Goal: Information Seeking & Learning: Learn about a topic

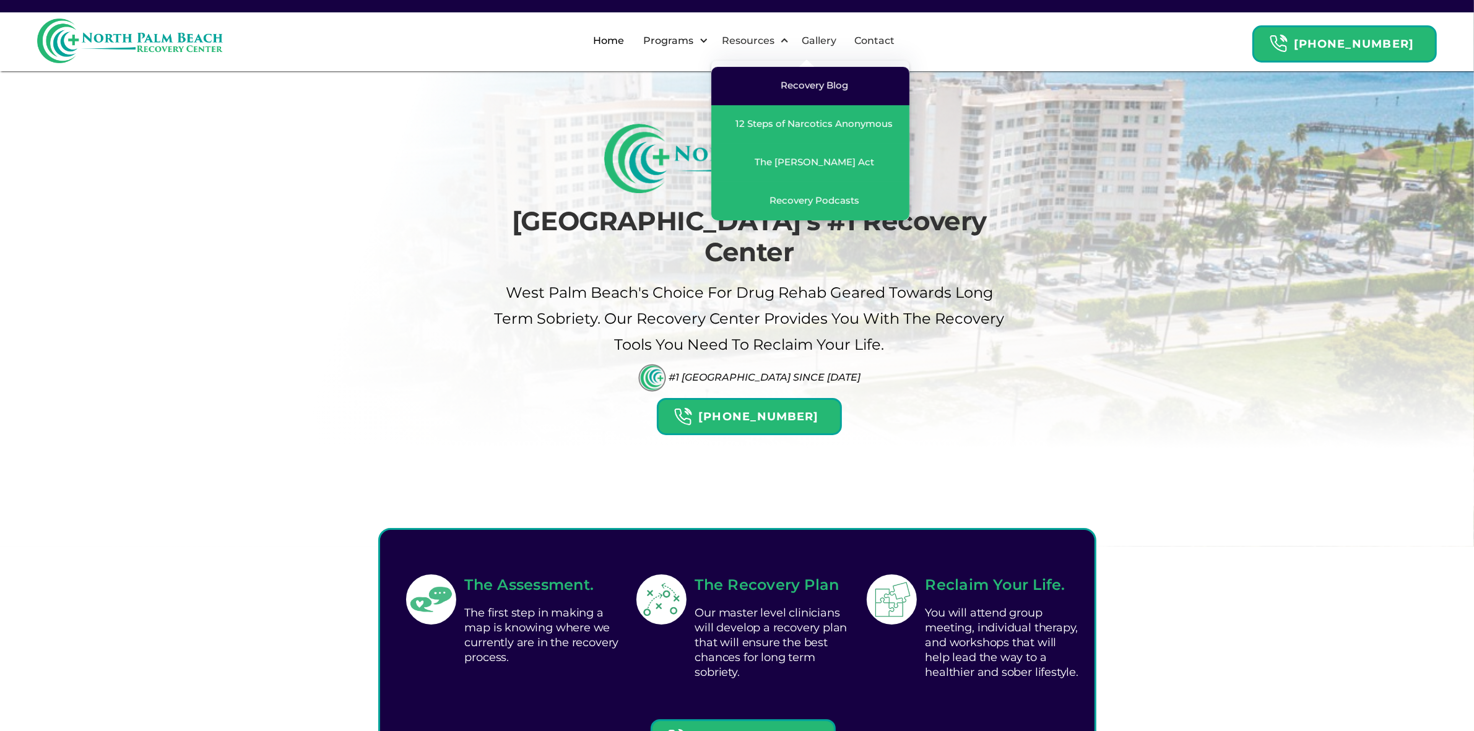
click at [811, 88] on div "Recovery Blog" at bounding box center [814, 85] width 67 height 12
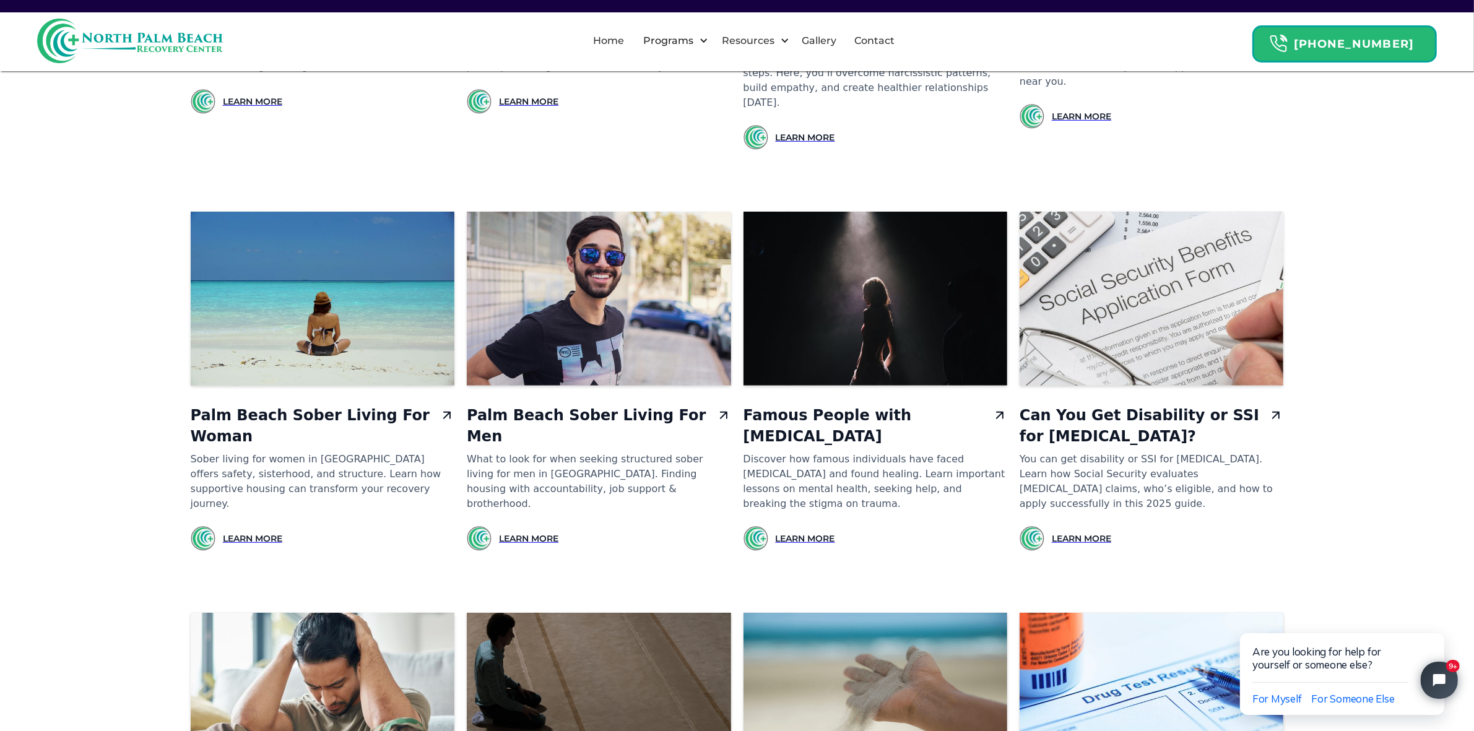
drag, startPoint x: 1477, startPoint y: 75, endPoint x: 1484, endPoint y: 180, distance: 104.8
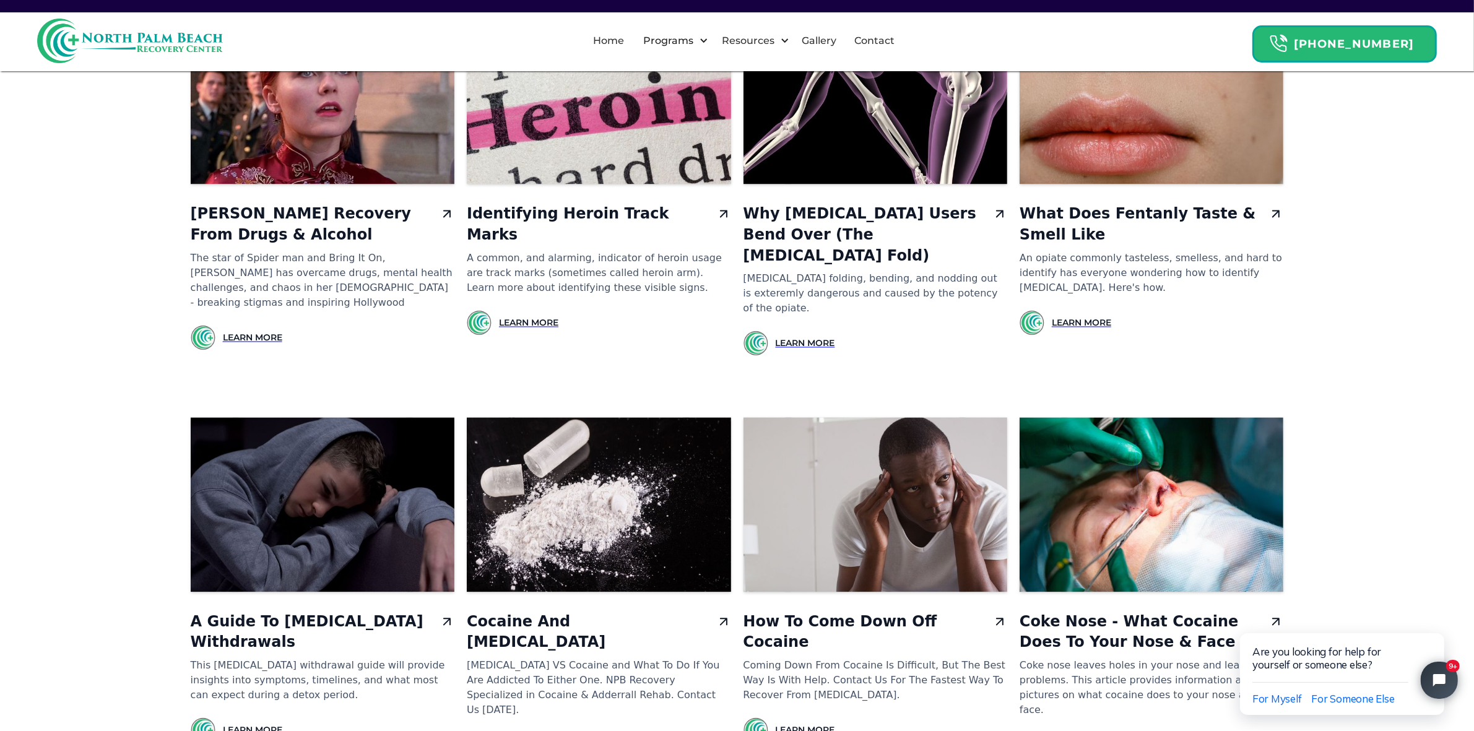
scroll to position [3130, 0]
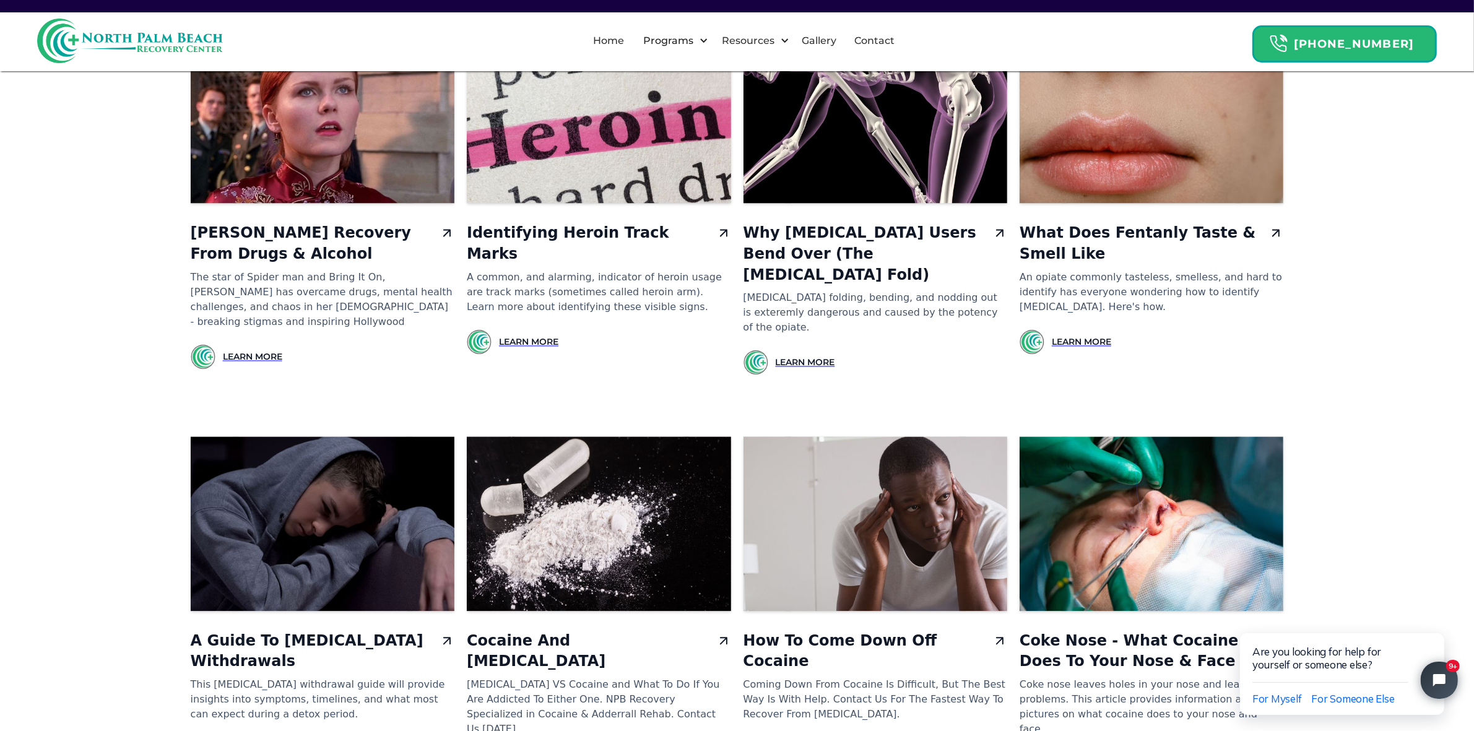
drag, startPoint x: 1424, startPoint y: 383, endPoint x: 1484, endPoint y: 387, distance: 60.2
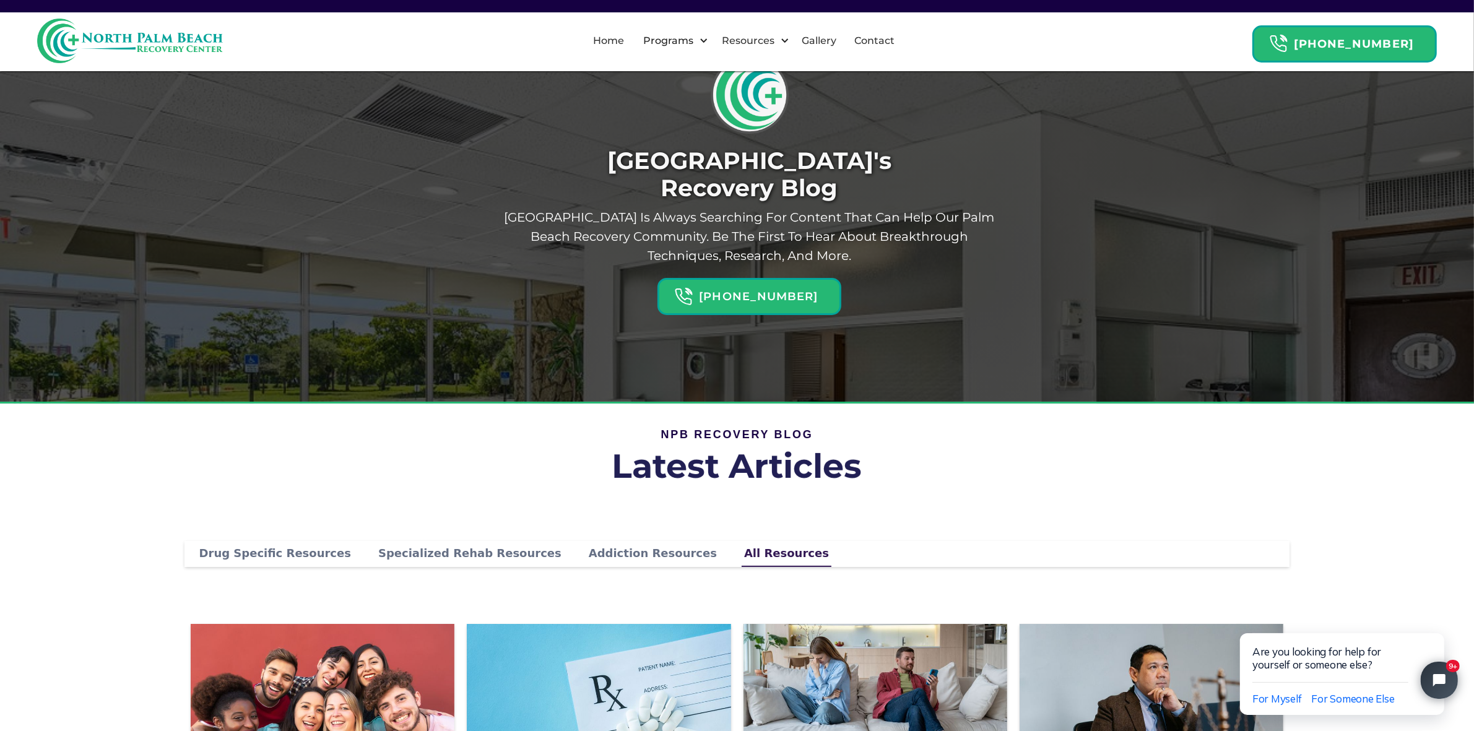
scroll to position [0, 0]
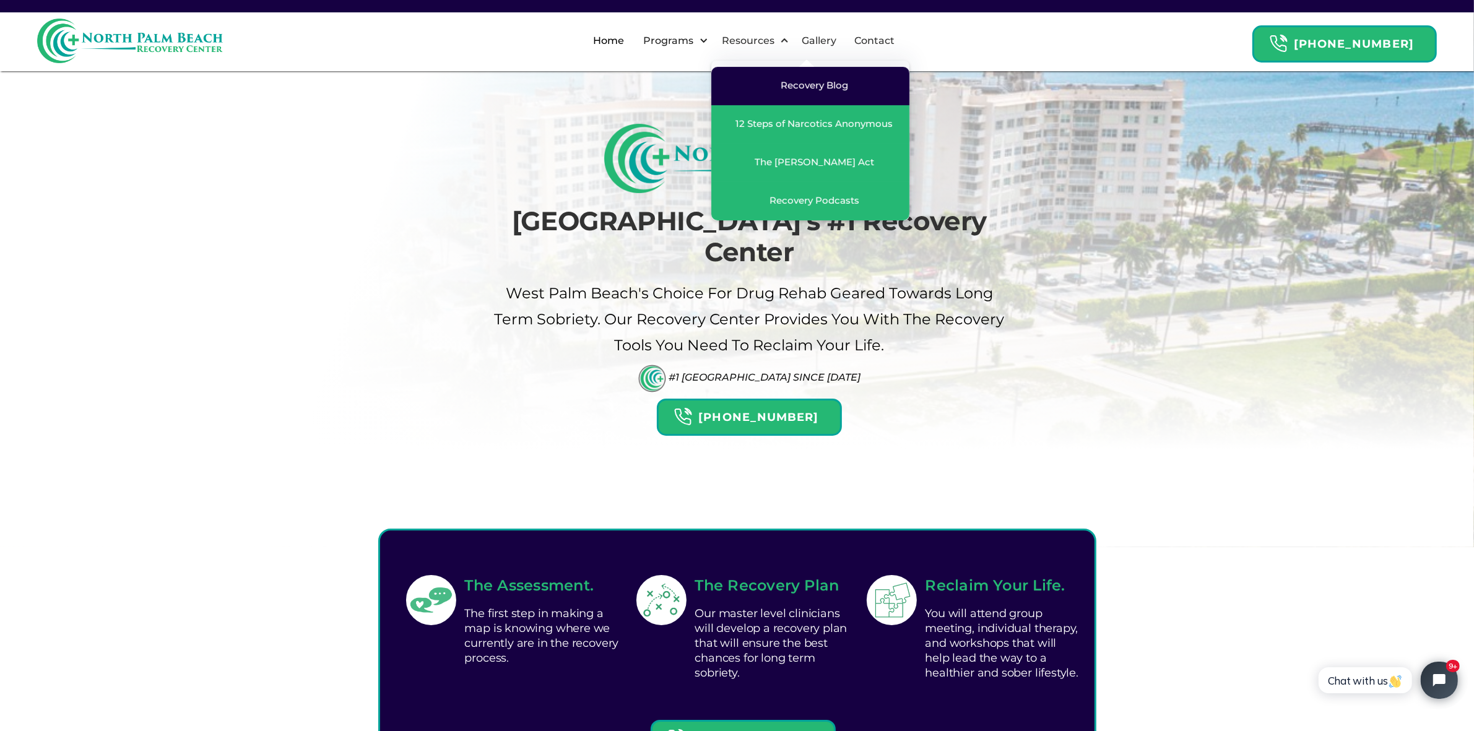
click at [793, 77] on link "Recovery Blog" at bounding box center [810, 86] width 198 height 38
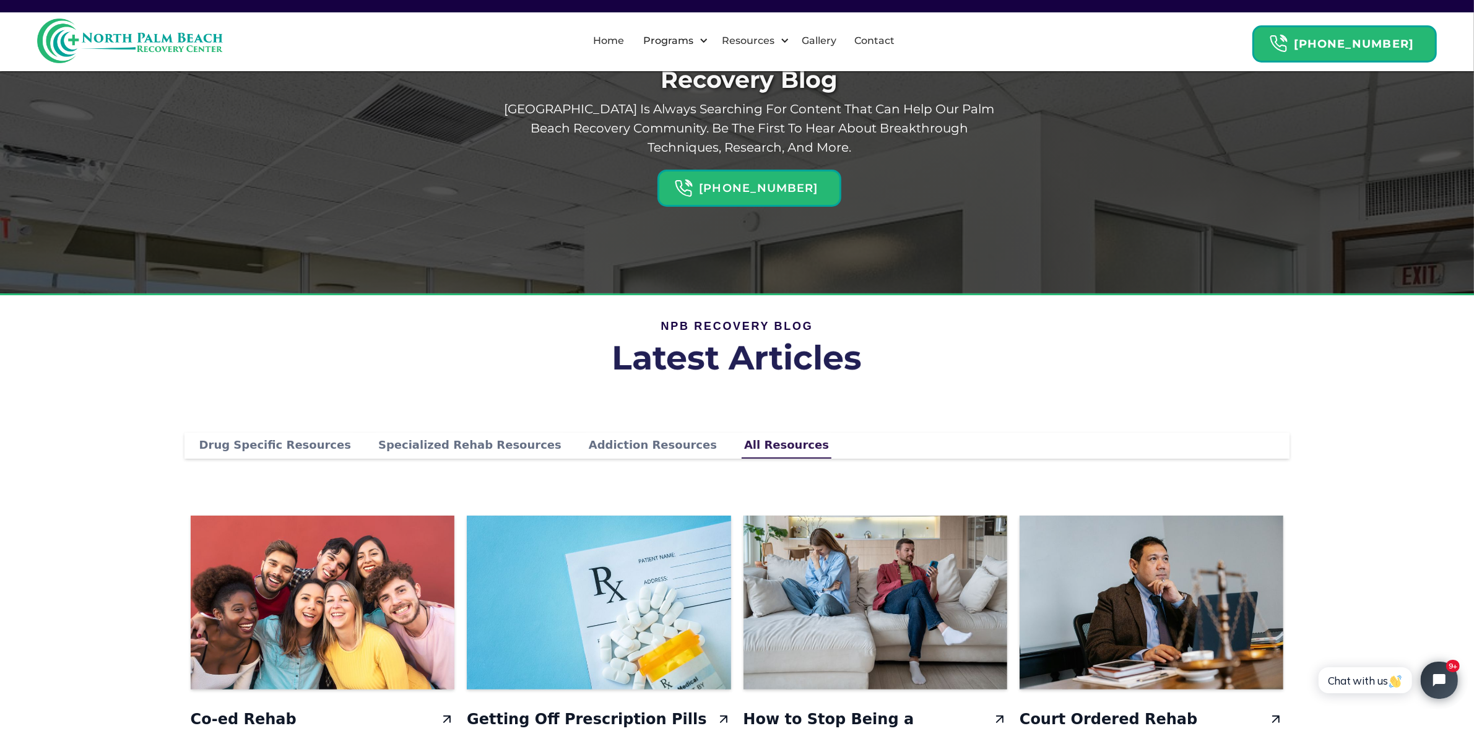
scroll to position [316, 0]
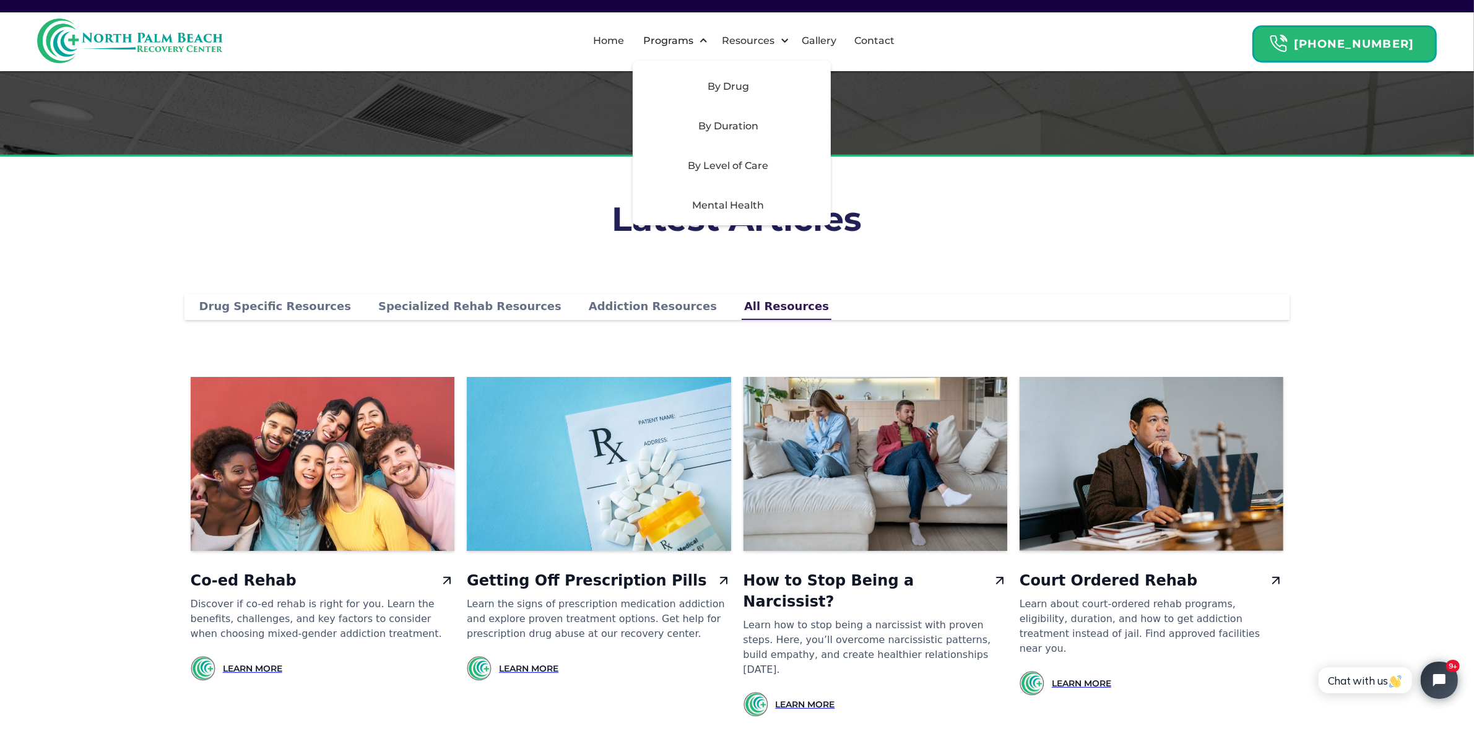
click at [738, 131] on div "By Duration" at bounding box center [728, 126] width 176 height 15
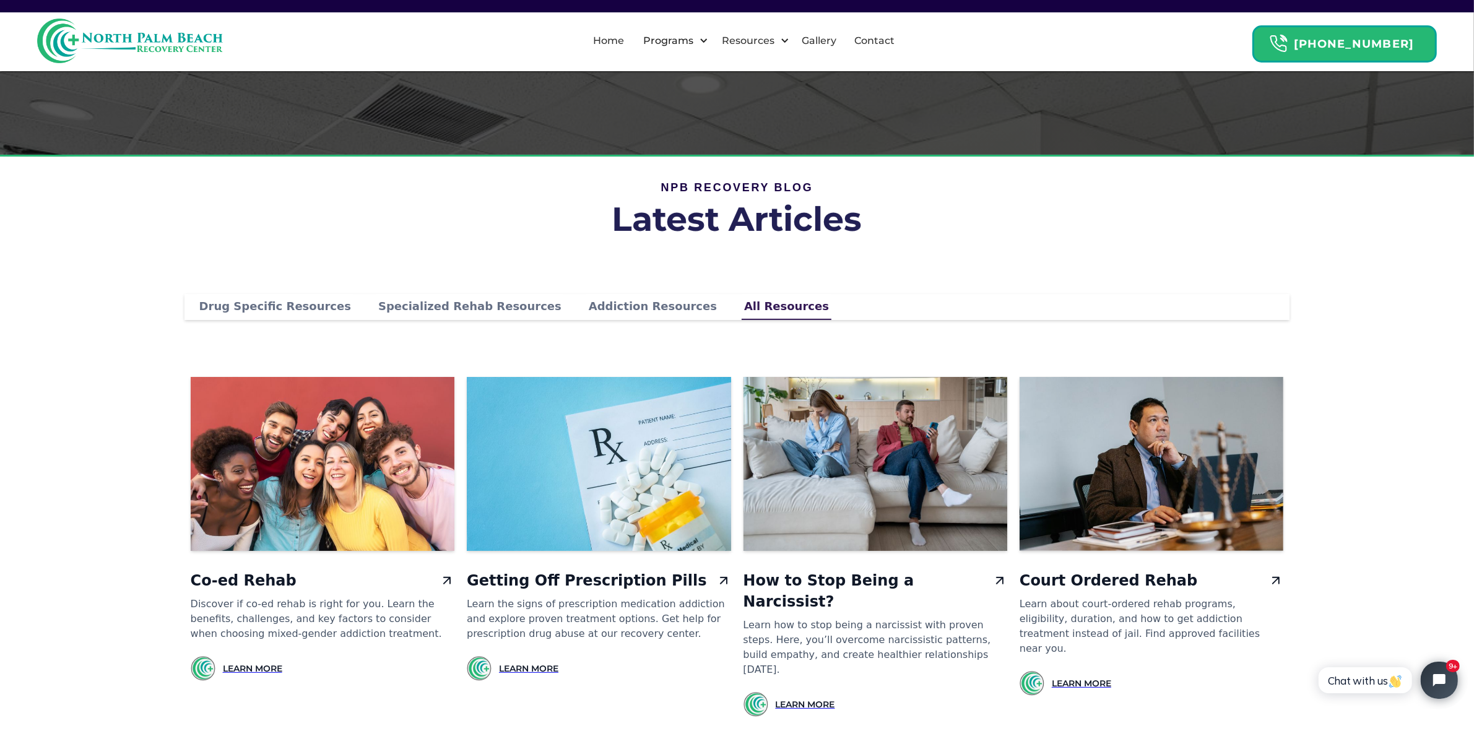
scroll to position [0, 0]
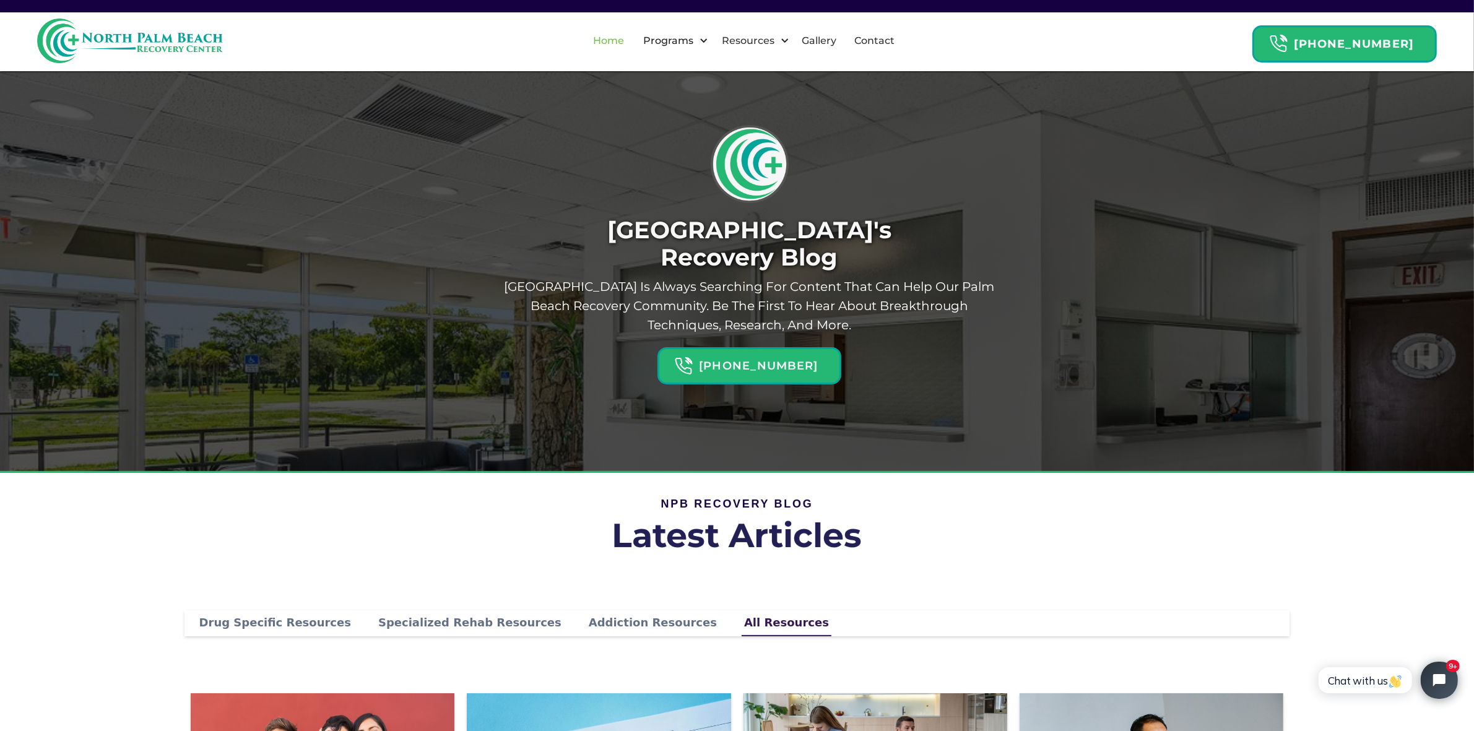
click at [624, 38] on link "Home" at bounding box center [609, 41] width 46 height 40
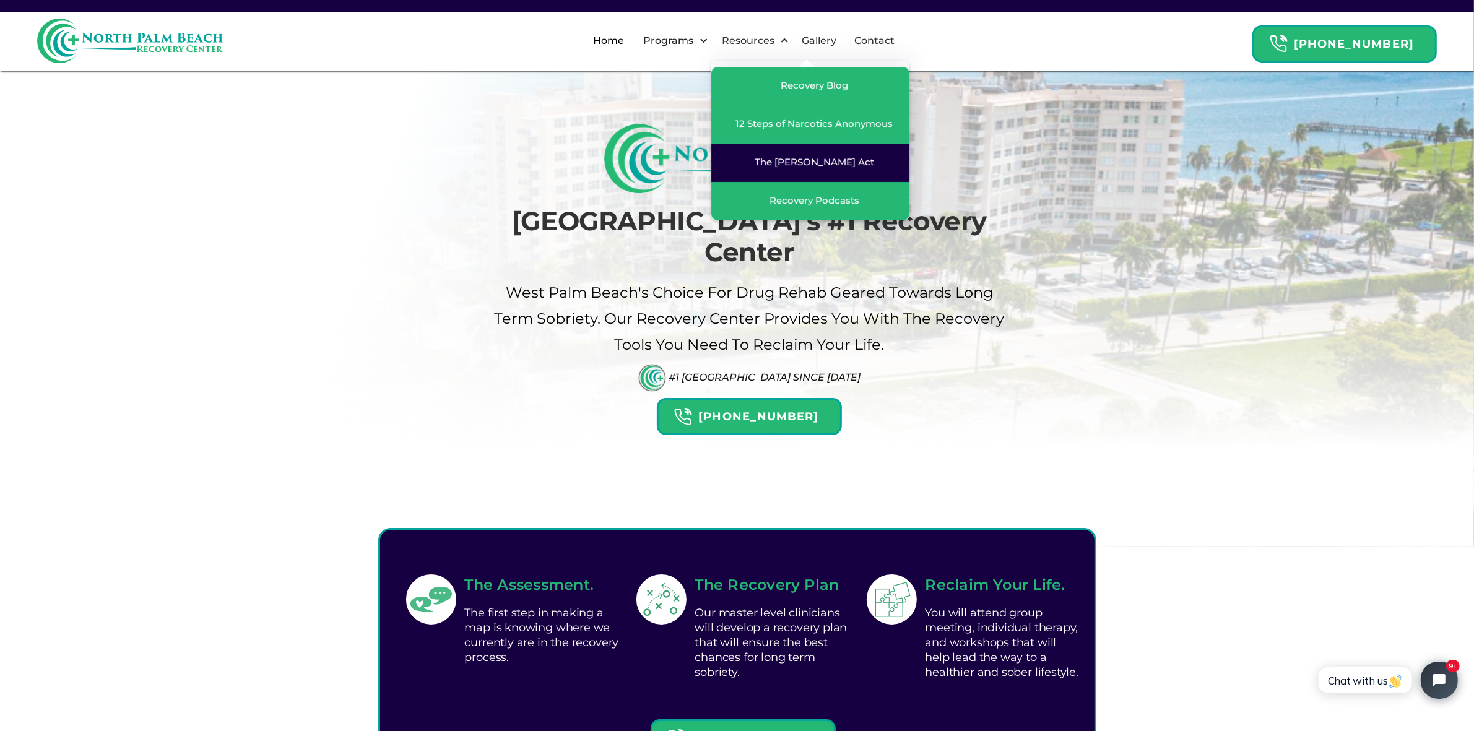
click at [828, 160] on div "The [PERSON_NAME] Act" at bounding box center [814, 162] width 119 height 12
